Goal: Task Accomplishment & Management: Manage account settings

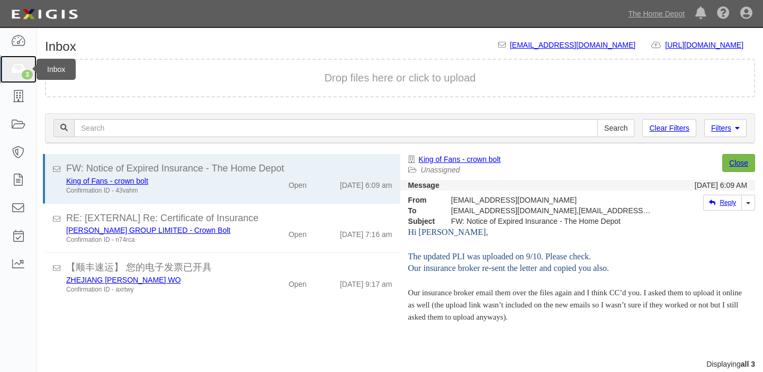
click at [22, 69] on icon at bounding box center [18, 70] width 15 height 12
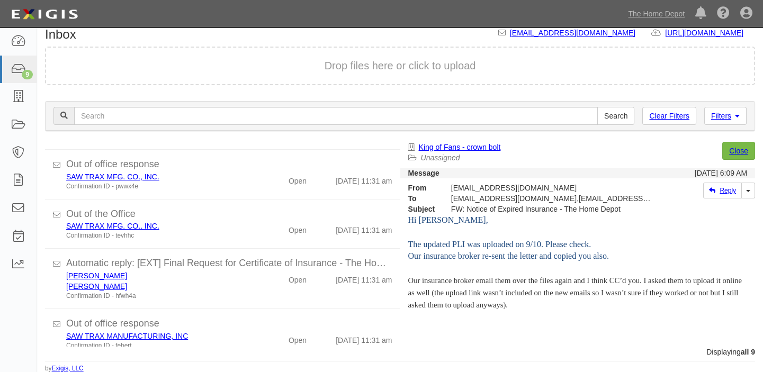
scroll to position [144, 0]
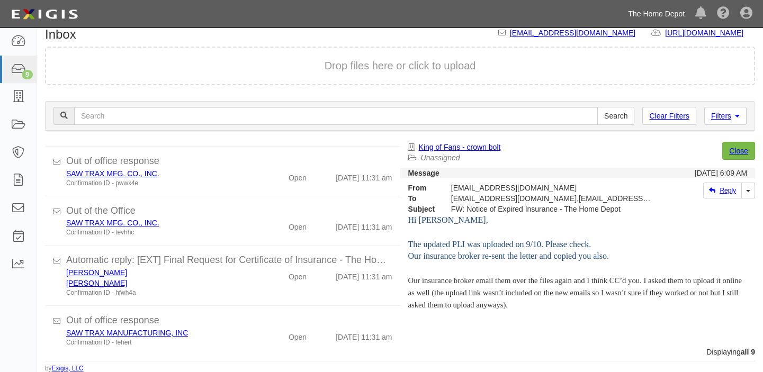
click at [643, 20] on link "The Home Depot" at bounding box center [655, 13] width 67 height 21
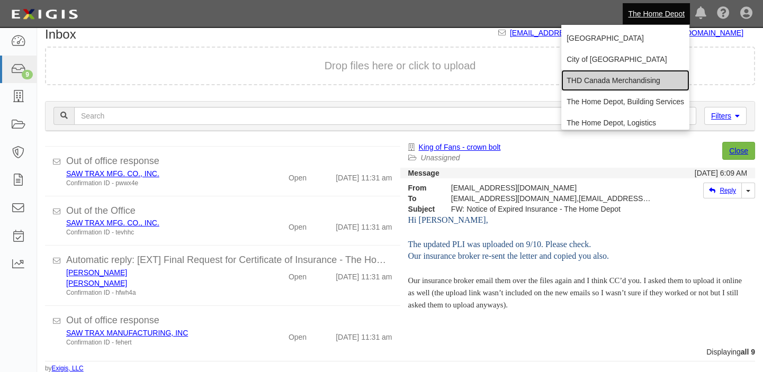
click at [626, 74] on link "THD Canada Merchandising" at bounding box center [625, 80] width 128 height 21
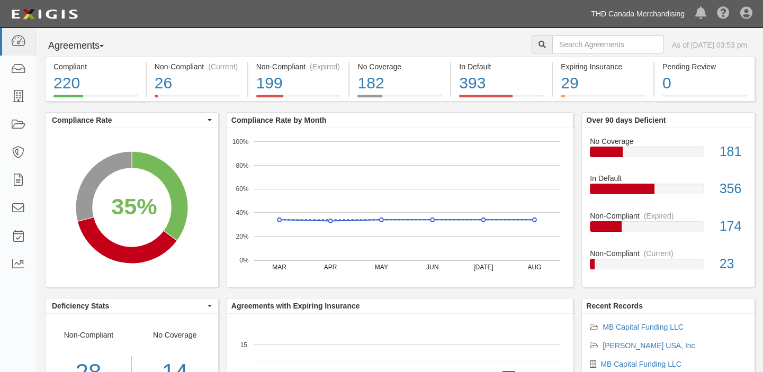
click at [642, 14] on link "THD Canada Merchandising" at bounding box center [637, 13] width 104 height 21
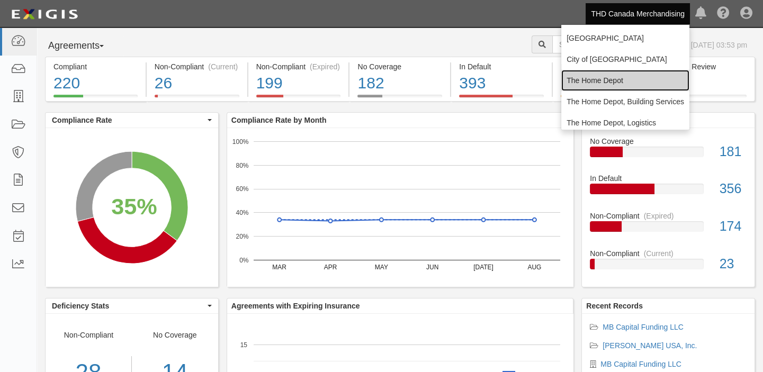
click at [602, 74] on link "The Home Depot" at bounding box center [625, 80] width 128 height 21
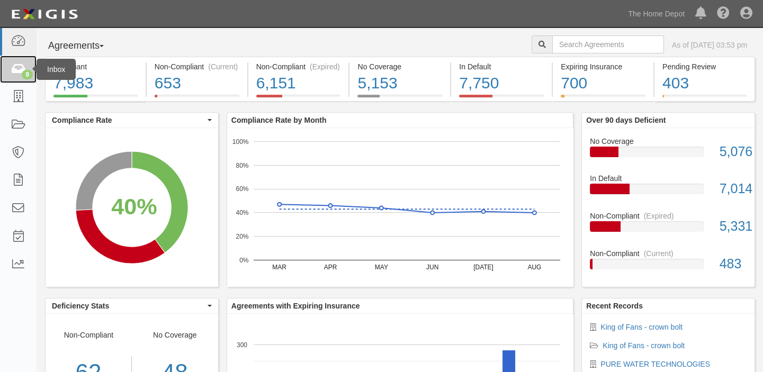
click at [13, 77] on link "9" at bounding box center [18, 70] width 37 height 28
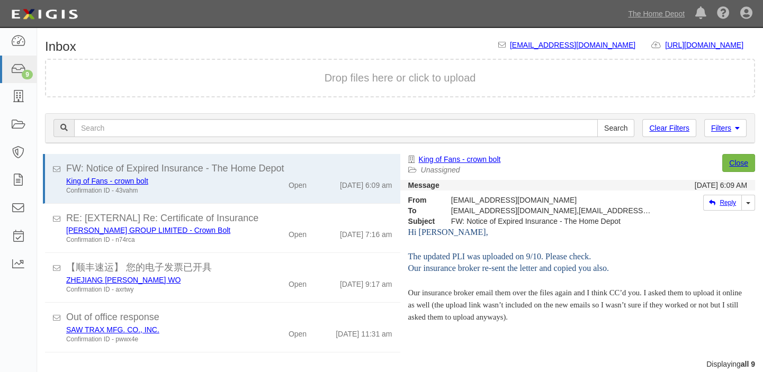
scroll to position [144, 0]
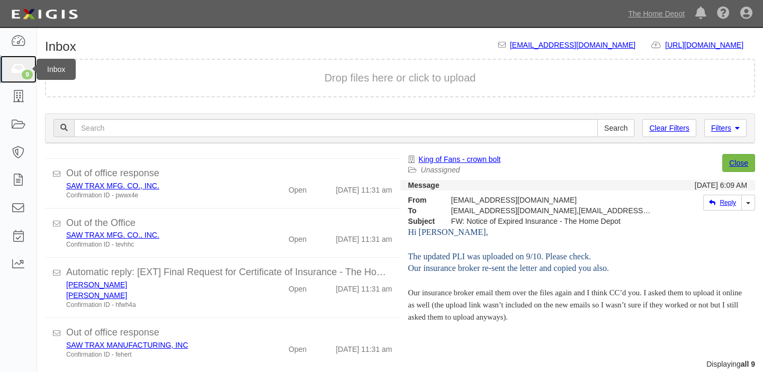
click at [18, 56] on link "9" at bounding box center [18, 70] width 37 height 28
